Goal: Browse casually

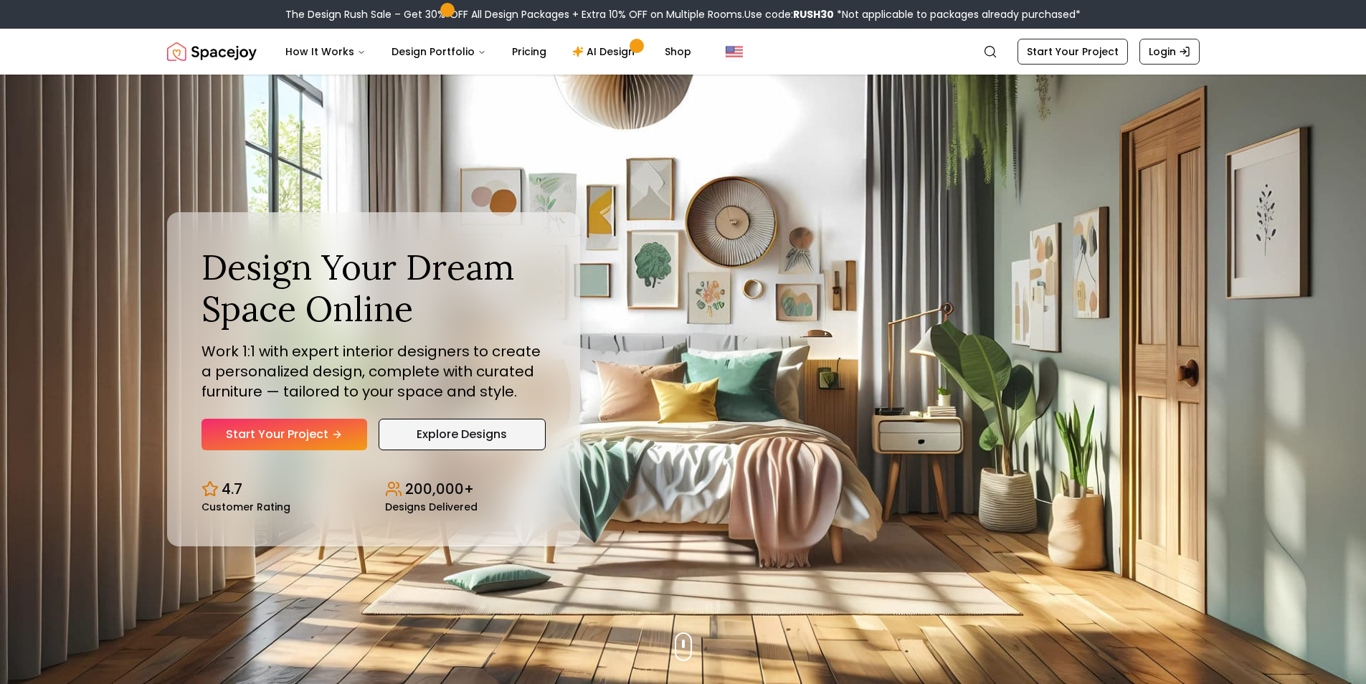
click at [541, 441] on link "Explore Designs" at bounding box center [462, 435] width 167 height 32
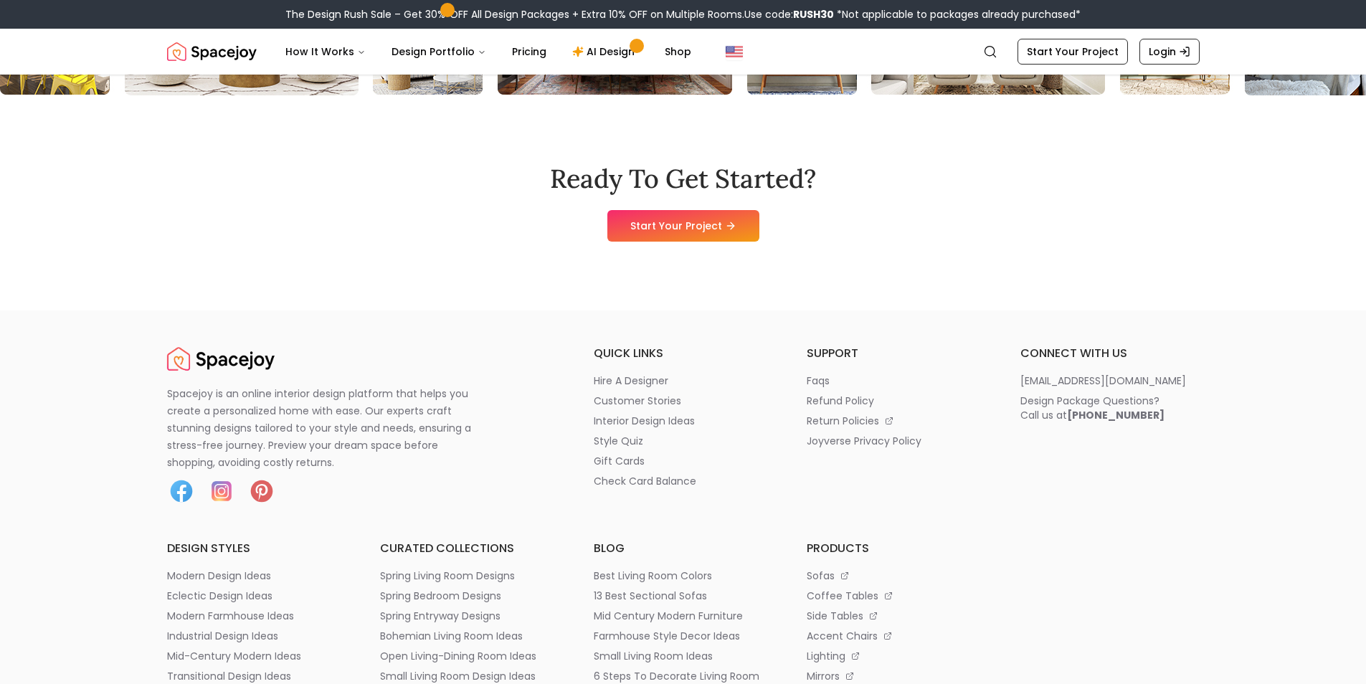
scroll to position [13346, 0]
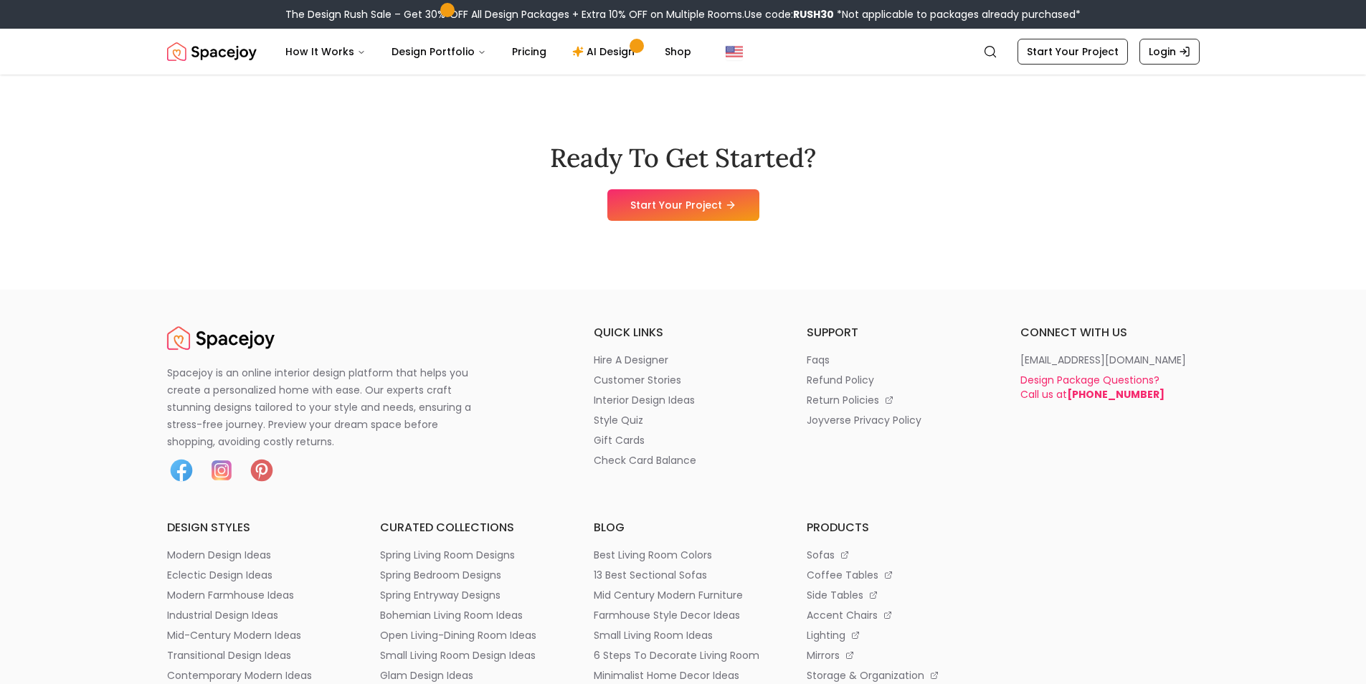
click at [1067, 401] on div "Design Package Questions? Call us at +1 (904) 357-0956" at bounding box center [1092, 387] width 144 height 29
